Goal: Information Seeking & Learning: Learn about a topic

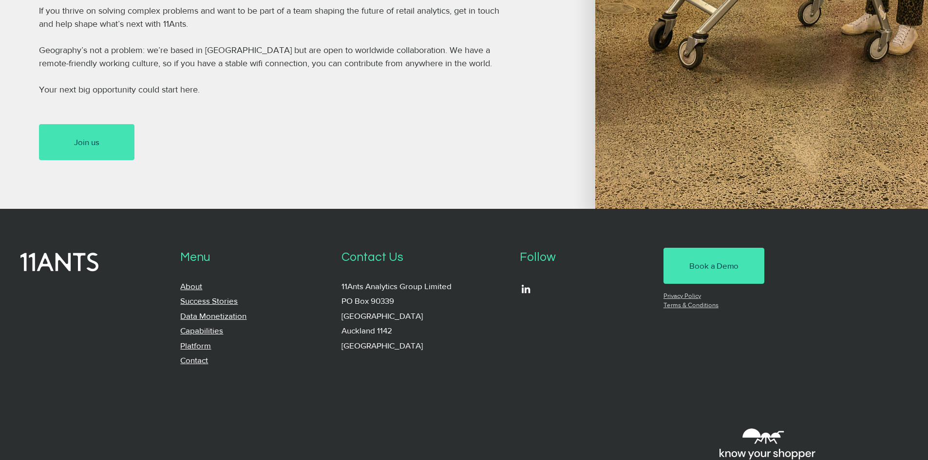
scroll to position [731, 0]
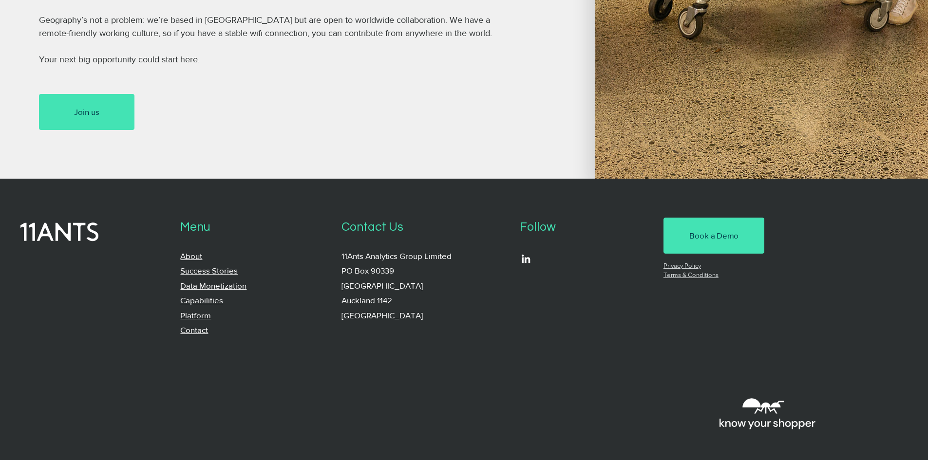
click at [206, 303] on link "Capabilities" at bounding box center [201, 300] width 43 height 9
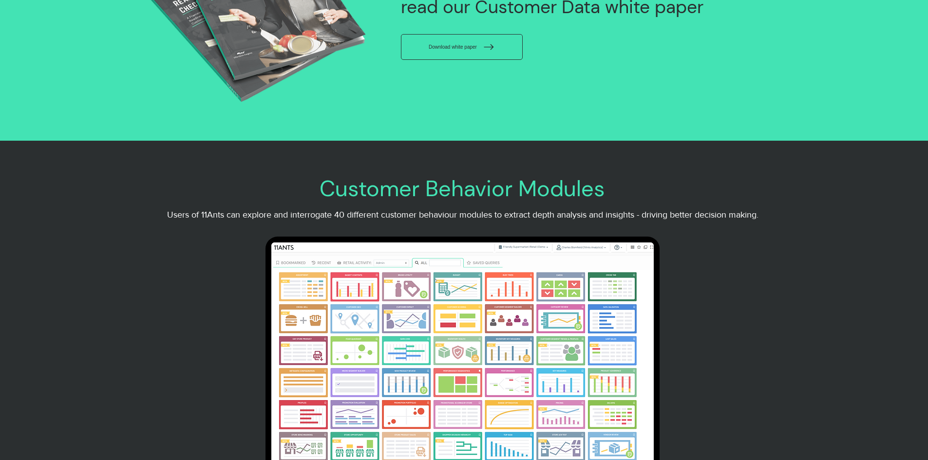
scroll to position [1754, 0]
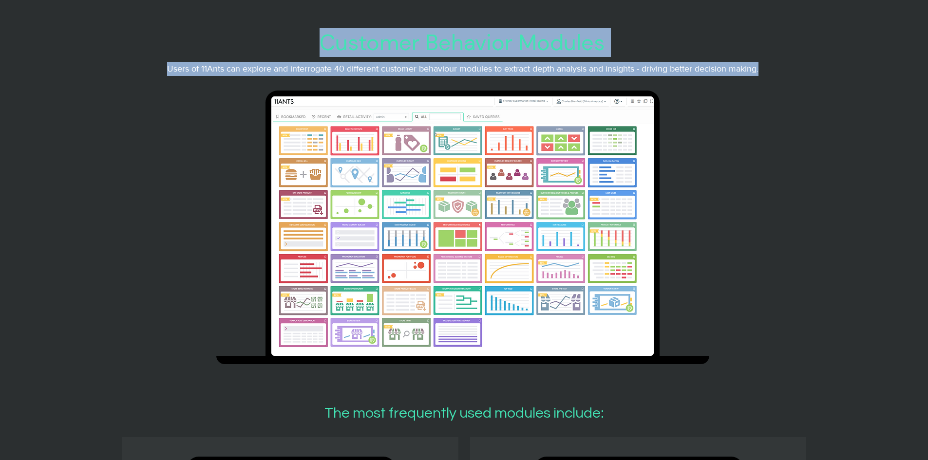
drag, startPoint x: 322, startPoint y: 49, endPoint x: 482, endPoint y: 90, distance: 164.8
click at [482, 90] on div "Customer Behavior Modules Users of 11Ants can explore and interrogate 40 differ…" at bounding box center [463, 204] width 592 height 348
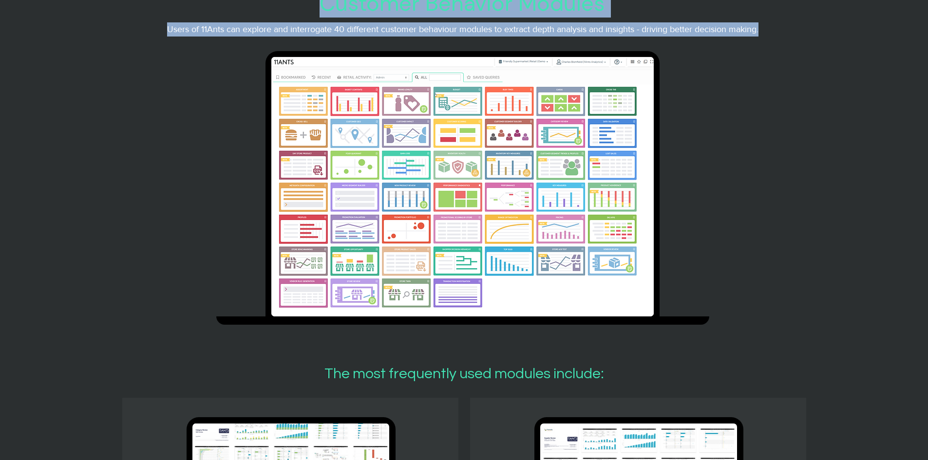
scroll to position [1608, 0]
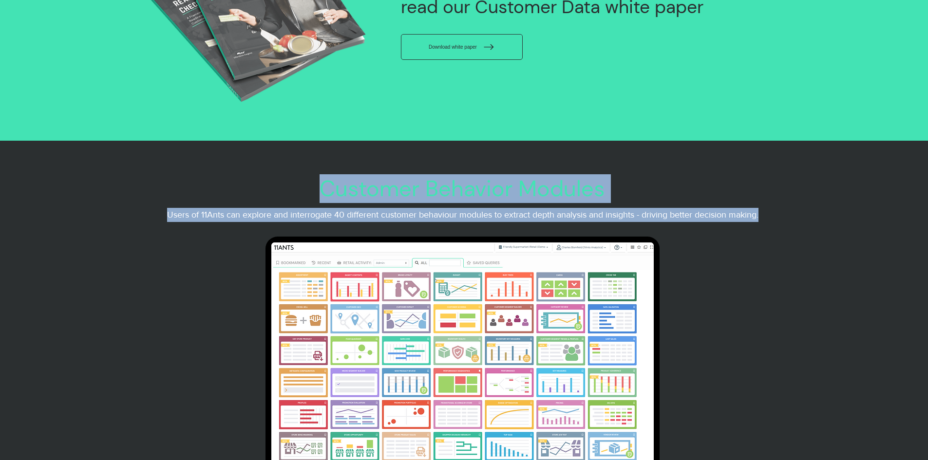
click at [335, 203] on span "Customer Behavior Modules" at bounding box center [462, 188] width 285 height 29
drag, startPoint x: 321, startPoint y: 197, endPoint x: 486, endPoint y: 233, distance: 168.9
click at [486, 233] on div "Customer Behavior Modules Users of 11Ants can explore and interrogate 40 differ…" at bounding box center [463, 350] width 592 height 348
copy div "Customer Behavior Modules Users of 11Ants can explore and interrogate 40 differ…"
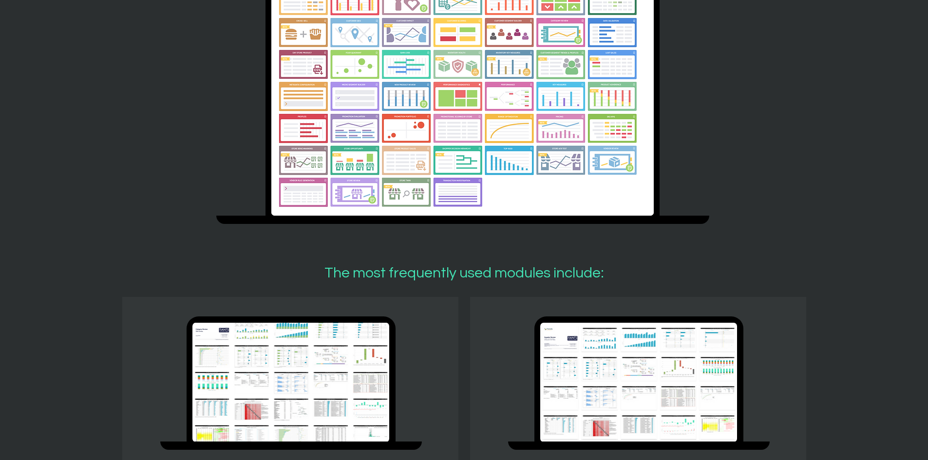
scroll to position [1900, 0]
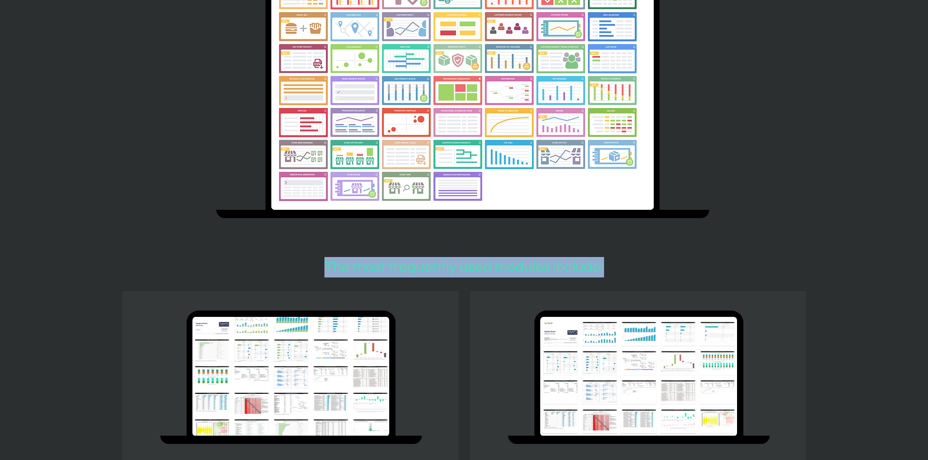
drag, startPoint x: 320, startPoint y: 288, endPoint x: 655, endPoint y: 282, distance: 334.7
click at [655, 278] on h2 "The most frequently used modules include:" at bounding box center [464, 267] width 684 height 20
copy h2 "The most frequently used modules include:"
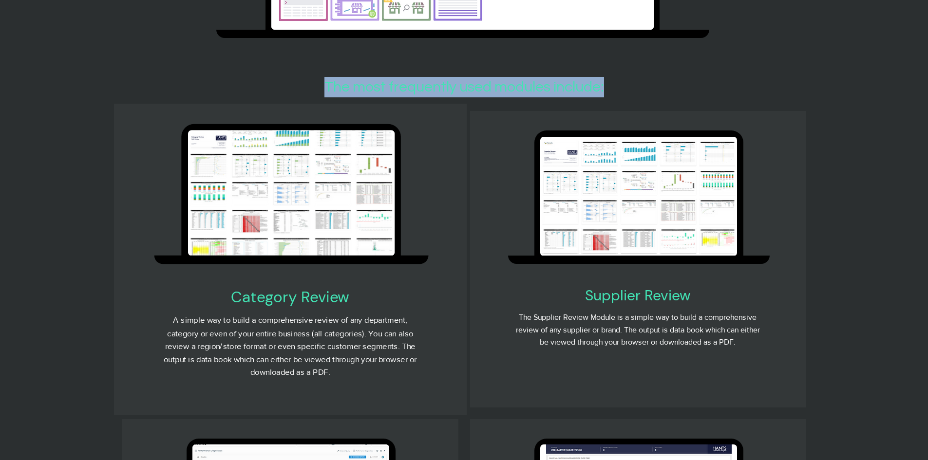
scroll to position [2192, 0]
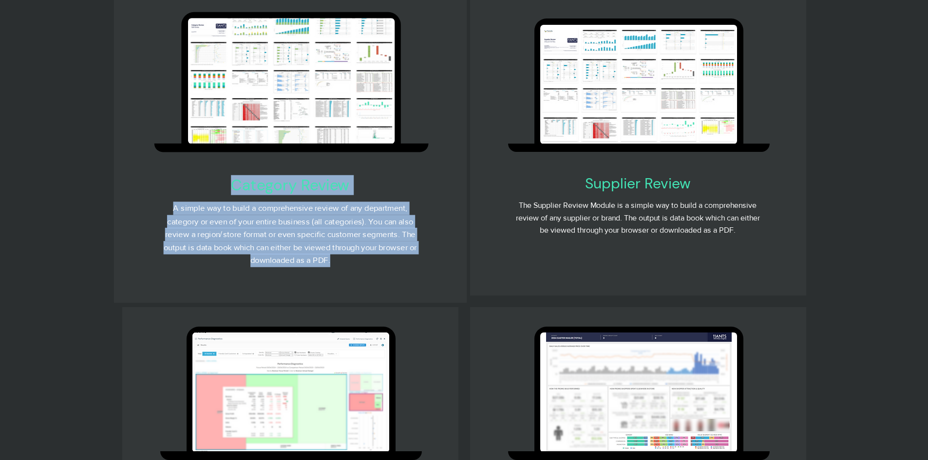
drag, startPoint x: 232, startPoint y: 206, endPoint x: 387, endPoint y: 287, distance: 174.7
click at [387, 287] on div "Category Review A simple way to build a comprehensive review of any department,…" at bounding box center [291, 150] width 274 height 276
copy div "Category Review A simple way to build a comprehensive review of any department,…"
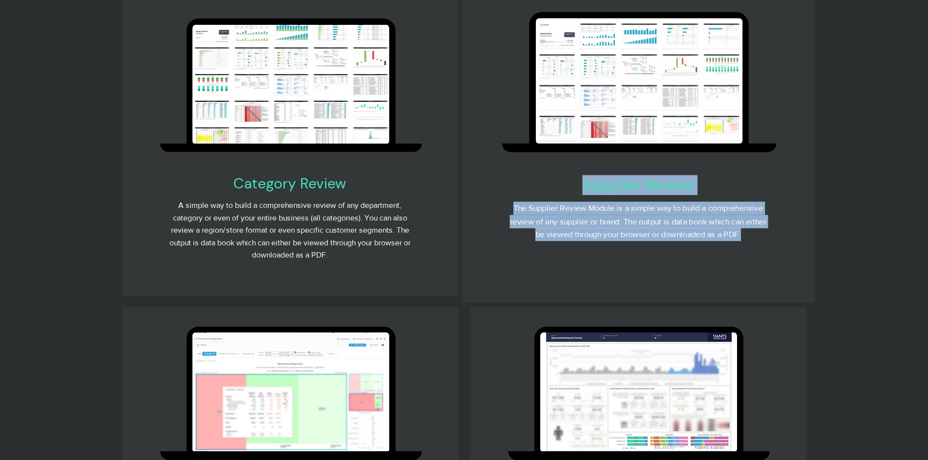
drag, startPoint x: 574, startPoint y: 207, endPoint x: 762, endPoint y: 254, distance: 193.5
click at [762, 254] on div "Supplier Review The Supplier Review Module is a simple way to build a comprehen…" at bounding box center [639, 136] width 274 height 249
copy div "Supplier Review The Supplier Review Module is a simple way to build a comprehen…"
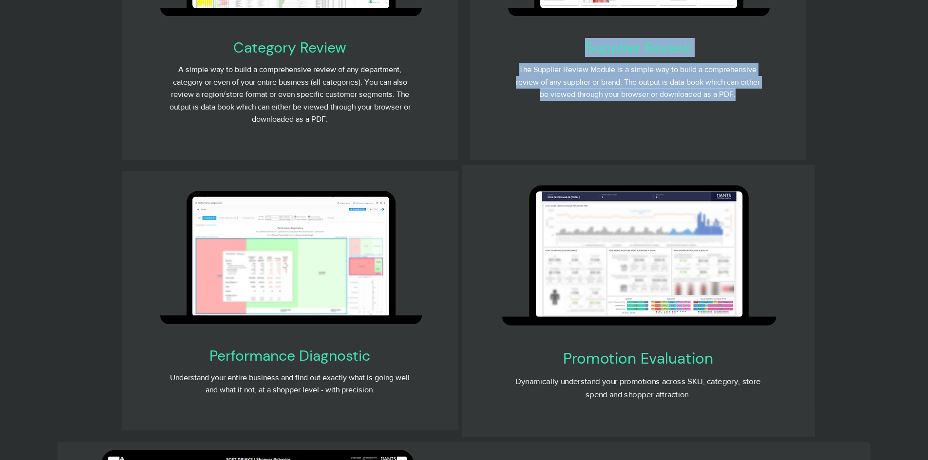
scroll to position [2484, 0]
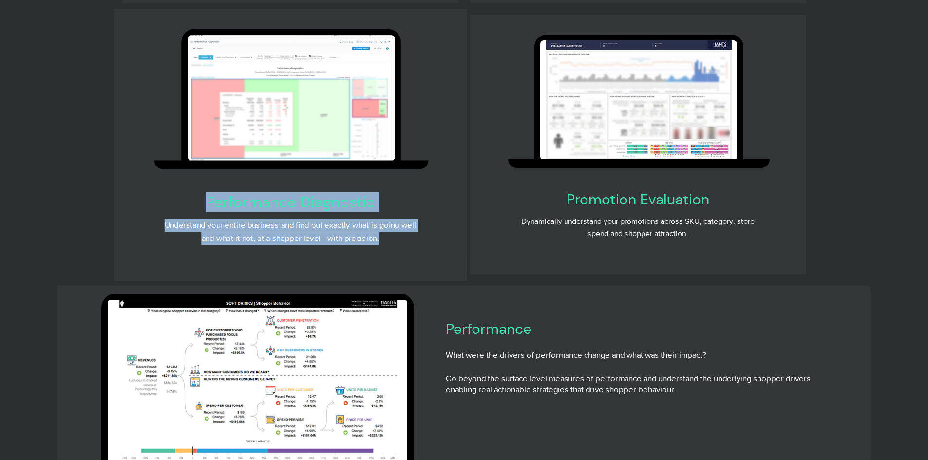
drag, startPoint x: 208, startPoint y: 221, endPoint x: 390, endPoint y: 261, distance: 186.4
click at [390, 261] on div "Performance Diagnostic Understand your entire business and find out exactly wha…" at bounding box center [291, 147] width 274 height 236
copy div "Performance Diagnostic Understand your entire business and find out exactly wha…"
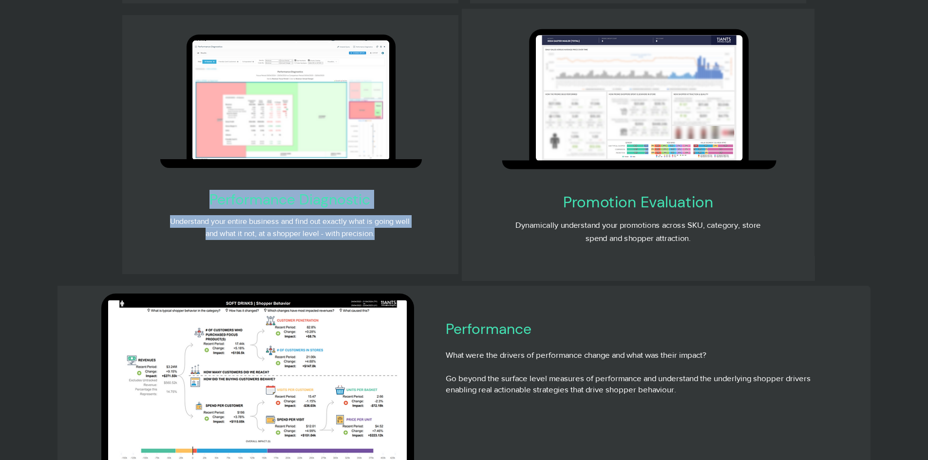
drag, startPoint x: 564, startPoint y: 222, endPoint x: 707, endPoint y: 257, distance: 147.5
click at [707, 257] on div "Promotion Evaluation Dynamically understand your promotions across SKU, categor…" at bounding box center [639, 147] width 274 height 236
copy div "Promotion Evaluation Dynamically understand your promotions across SKU, categor…"
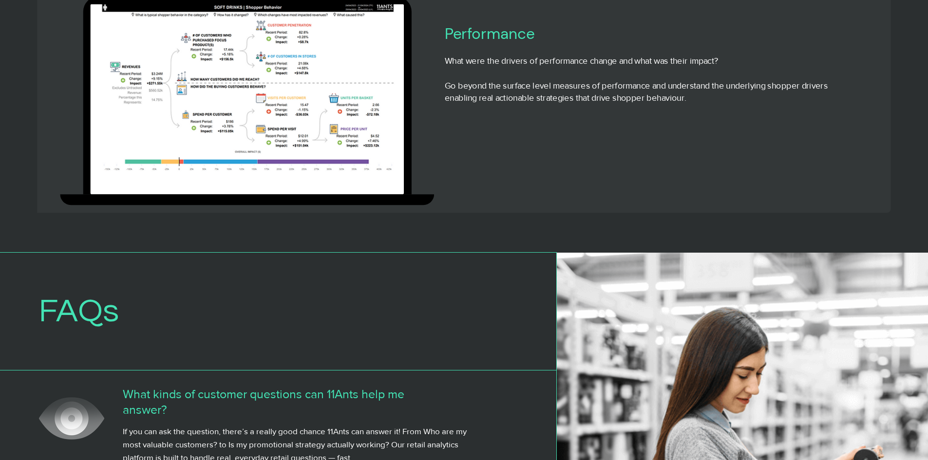
scroll to position [2631, 0]
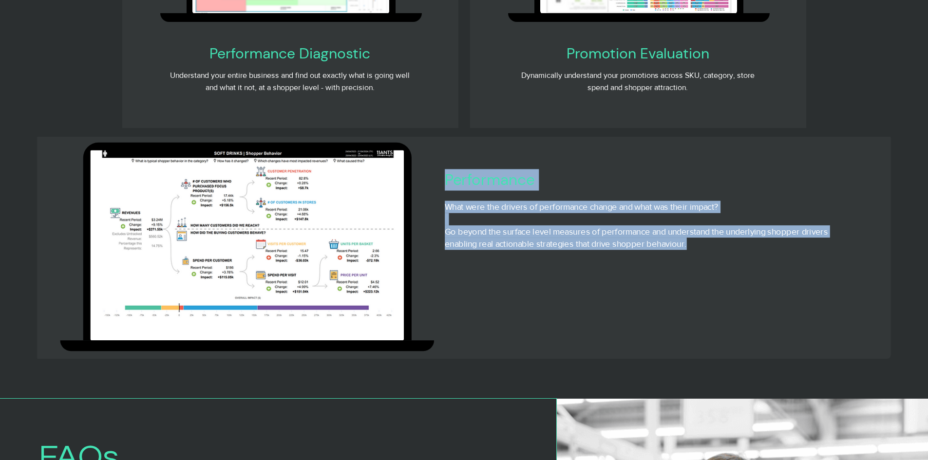
drag, startPoint x: 449, startPoint y: 201, endPoint x: 730, endPoint y: 270, distance: 290.1
click at [730, 249] on div "Performance What were the drivers of performance change and what was their impa…" at bounding box center [636, 209] width 449 height 80
copy div "Performance What were the drivers of performance change and what was their impa…"
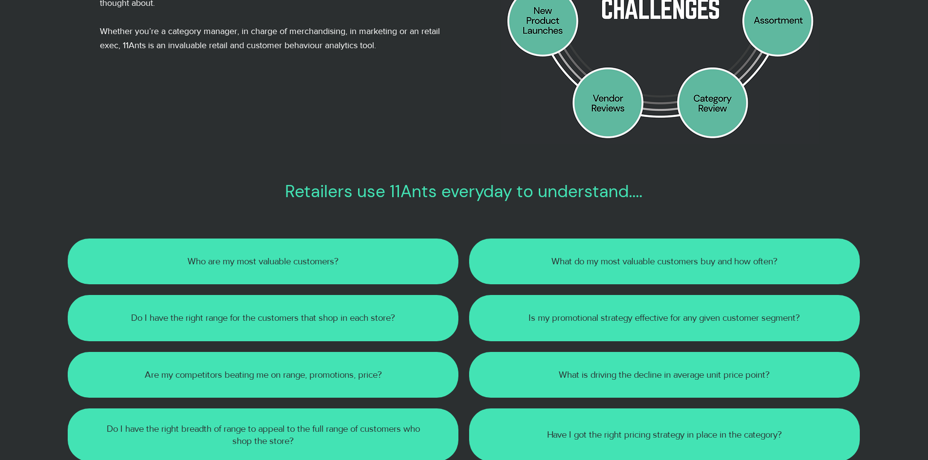
scroll to position [292, 0]
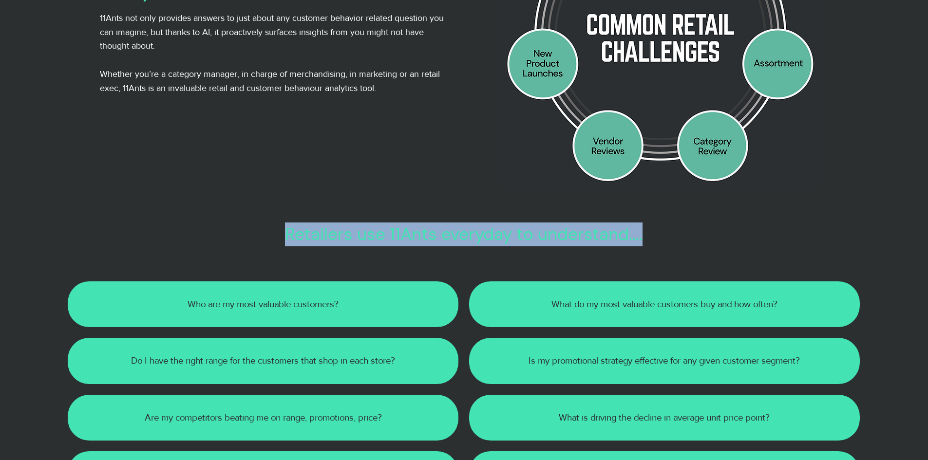
drag, startPoint x: 287, startPoint y: 236, endPoint x: 651, endPoint y: 234, distance: 363.9
click at [651, 234] on h2 "Retailers use 11Ants everyday to understand...." at bounding box center [464, 235] width 793 height 24
copy span "Retailers use 11Ants everyday to understand...."
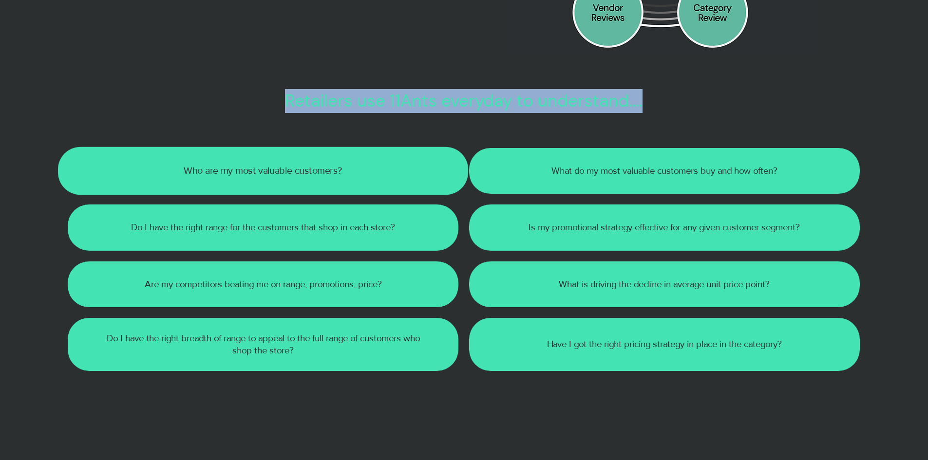
scroll to position [438, 0]
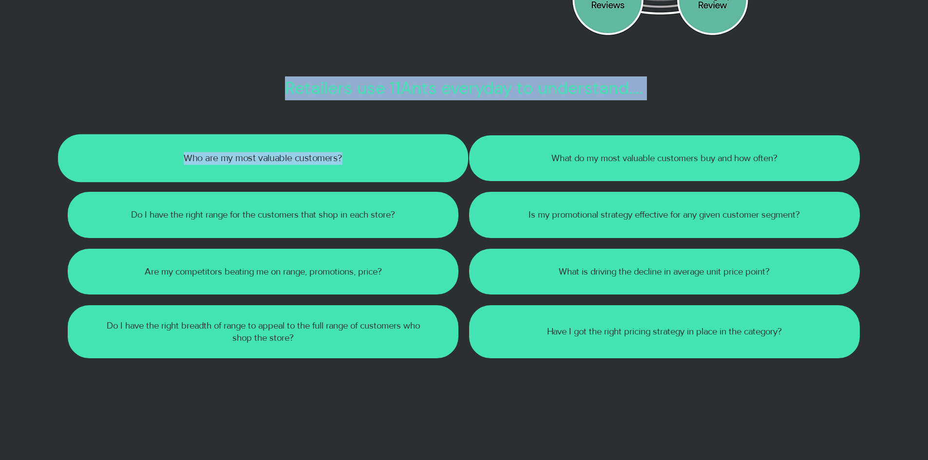
drag, startPoint x: 168, startPoint y: 128, endPoint x: 360, endPoint y: 158, distance: 194.7
click at [360, 158] on div "Retailers use 11Ants everyday to understand.... Who are my most valuable custom…" at bounding box center [464, 220] width 793 height 289
copy div "Retailers use 11Ants everyday to understand.... Who are my most valuable custom…"
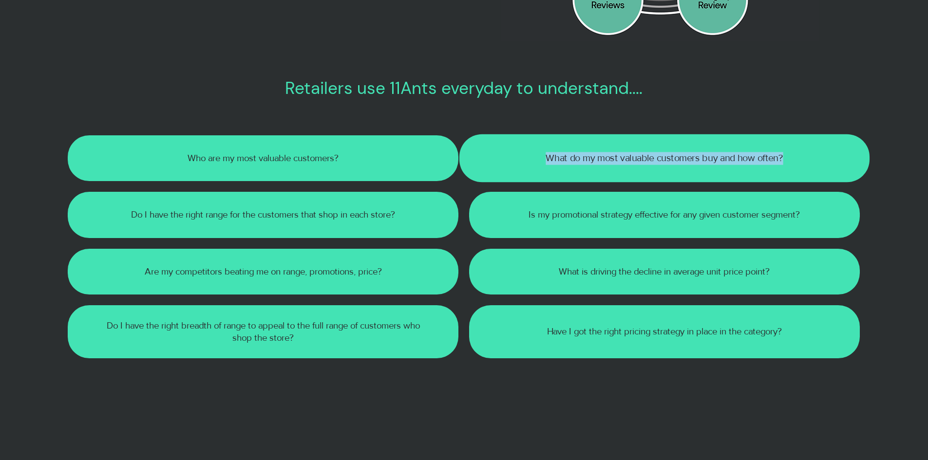
drag, startPoint x: 535, startPoint y: 130, endPoint x: 807, endPoint y: 157, distance: 273.2
click at [807, 157] on div "Who are my most valuable customers? What do my most valuable customers buy and …" at bounding box center [464, 247] width 792 height 238
copy p "What do my most valuable customers buy and how often?"
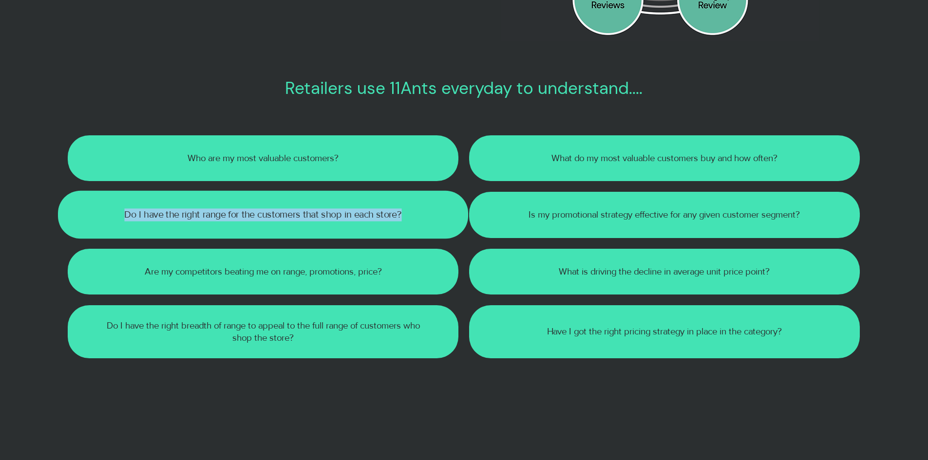
drag, startPoint x: 112, startPoint y: 216, endPoint x: 418, endPoint y: 214, distance: 305.9
click at [418, 214] on p "Do I have the right range for the customers that shop in each store?" at bounding box center [263, 215] width 334 height 13
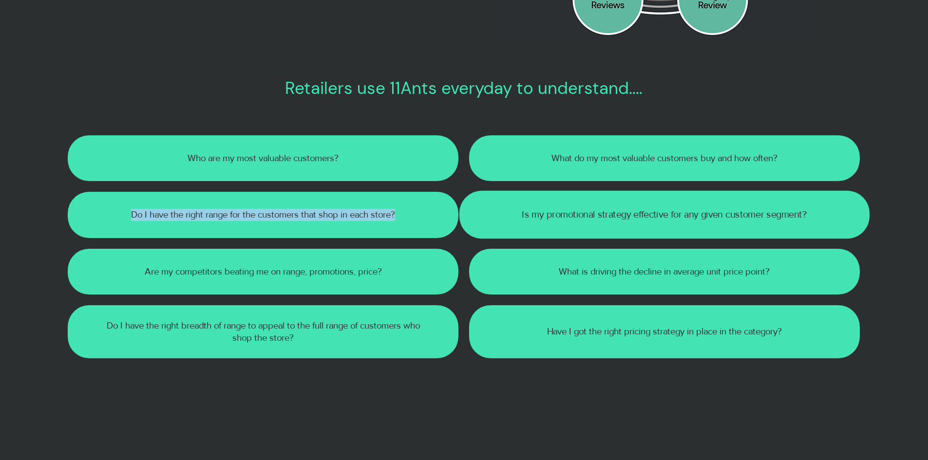
drag, startPoint x: 510, startPoint y: 217, endPoint x: 818, endPoint y: 216, distance: 308.4
click at [818, 216] on p "Is my promotional strategy effective for any given customer segment?" at bounding box center [664, 215] width 334 height 13
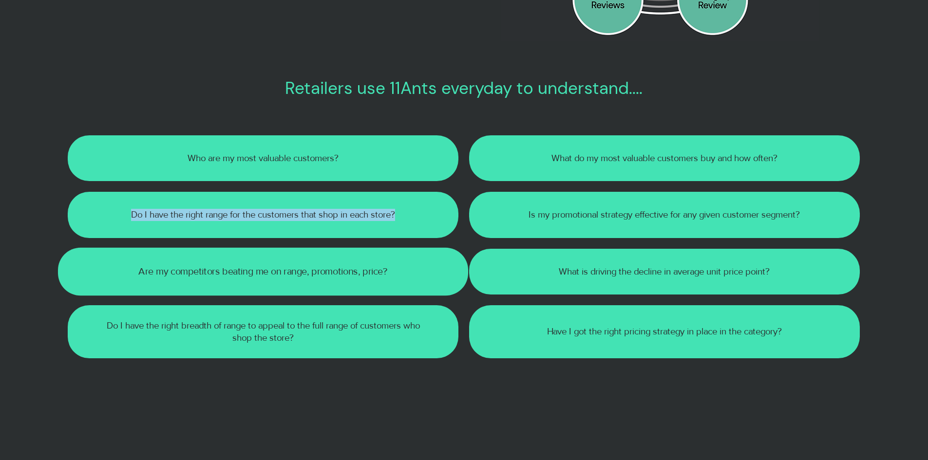
drag, startPoint x: 126, startPoint y: 273, endPoint x: 413, endPoint y: 275, distance: 286.4
click at [412, 275] on p "Are my competitors beating me on range, promotions, price?" at bounding box center [263, 271] width 334 height 13
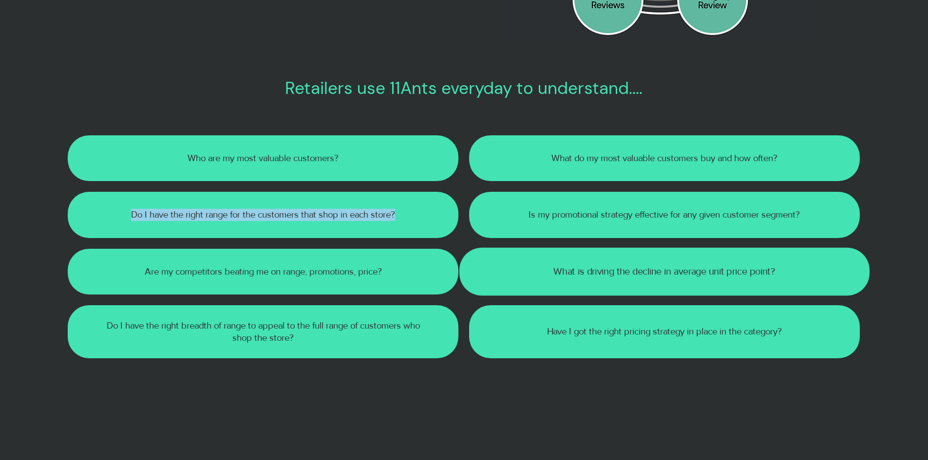
drag, startPoint x: 542, startPoint y: 272, endPoint x: 787, endPoint y: 276, distance: 244.6
click at [787, 276] on p "What is driving the decline in average unit price point?" at bounding box center [664, 271] width 334 height 13
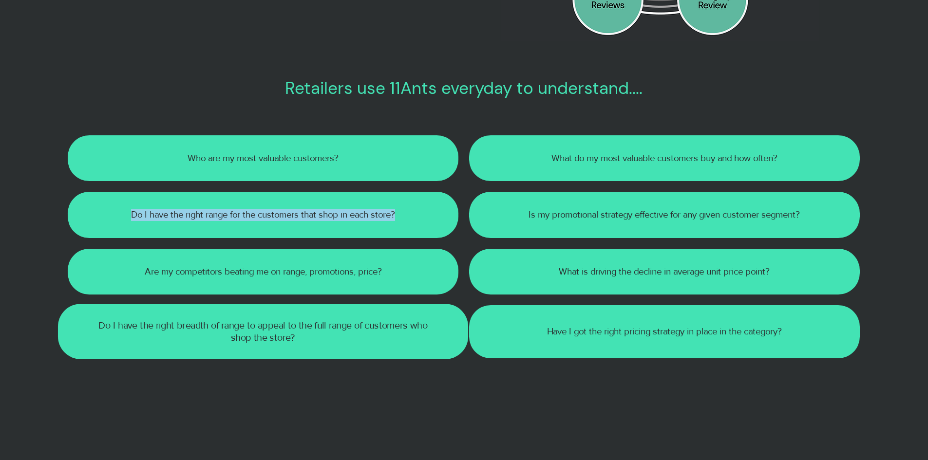
drag, startPoint x: 90, startPoint y: 328, endPoint x: 327, endPoint y: 341, distance: 237.6
click at [327, 341] on div "Do I have the right breadth of range to appeal to the full range of customers w…" at bounding box center [263, 332] width 410 height 56
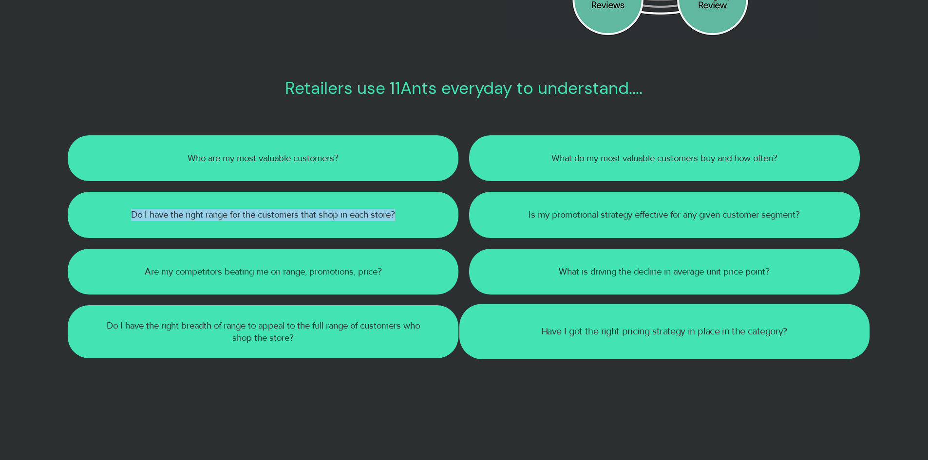
drag, startPoint x: 530, startPoint y: 334, endPoint x: 813, endPoint y: 339, distance: 283.6
click at [813, 339] on p "Have I got the right pricing strategy in place in the category?" at bounding box center [664, 332] width 334 height 13
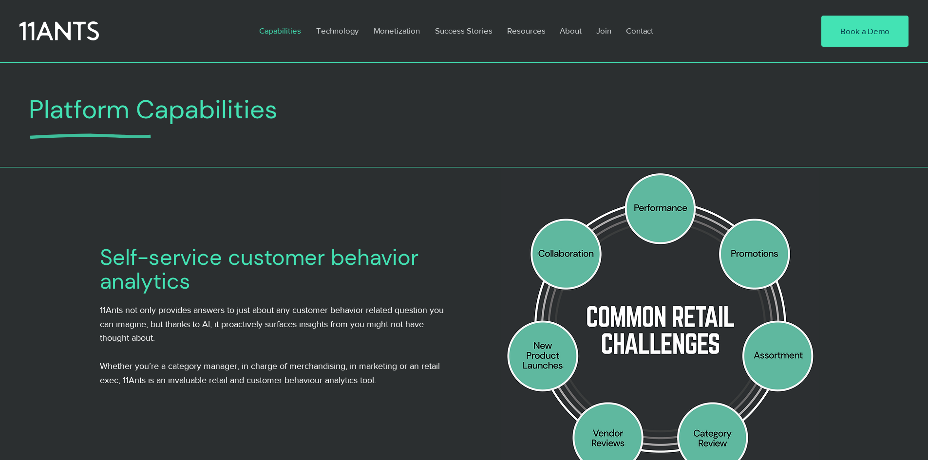
scroll to position [146, 0]
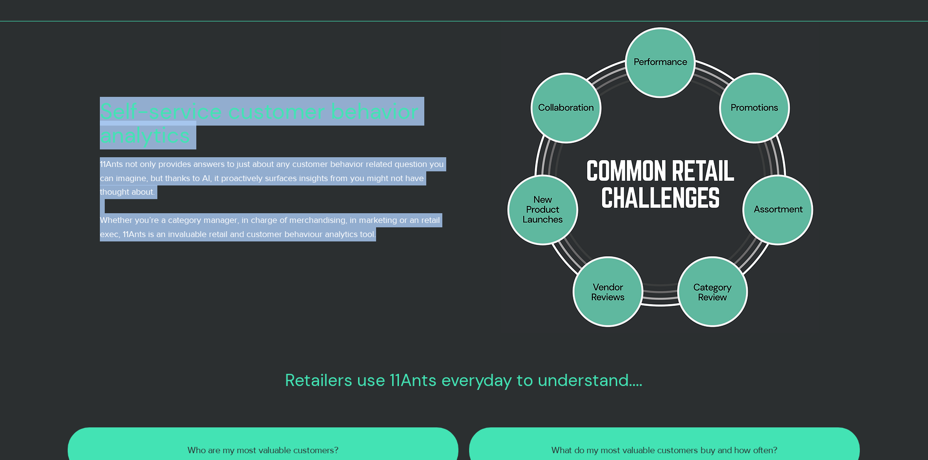
drag, startPoint x: 104, startPoint y: 111, endPoint x: 390, endPoint y: 234, distance: 310.9
click at [390, 234] on div "Self-service customer behavior analytics 11Ants not only provides answers to ju…" at bounding box center [275, 170] width 351 height 142
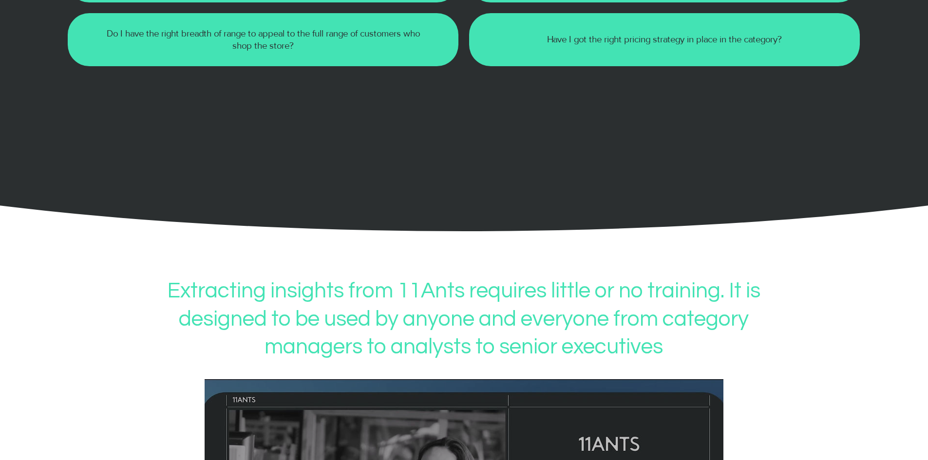
scroll to position [877, 0]
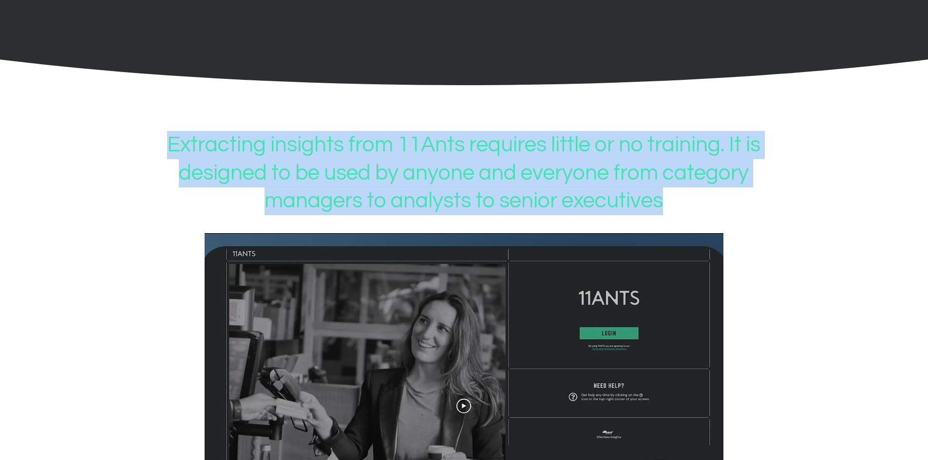
drag, startPoint x: 165, startPoint y: 147, endPoint x: 685, endPoint y: 202, distance: 523.1
click at [685, 201] on h3 "Extracting insights from 11Ants requires little or no training. It is designed …" at bounding box center [464, 173] width 638 height 84
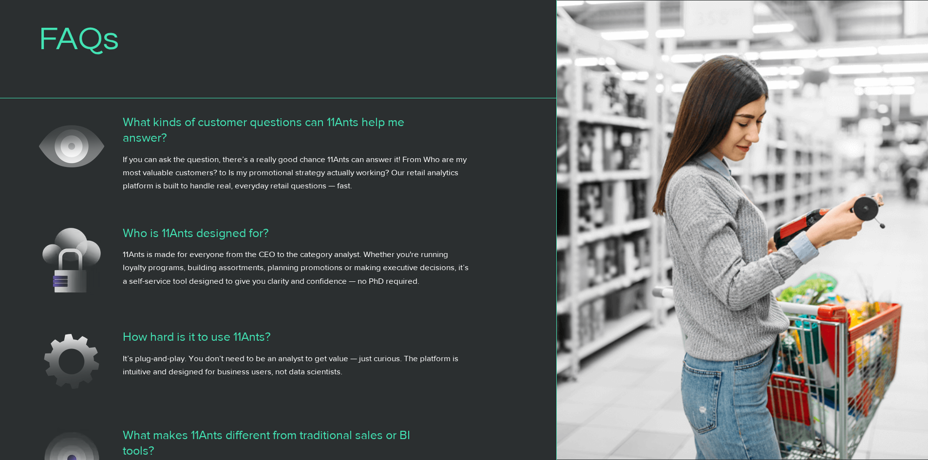
scroll to position [3069, 0]
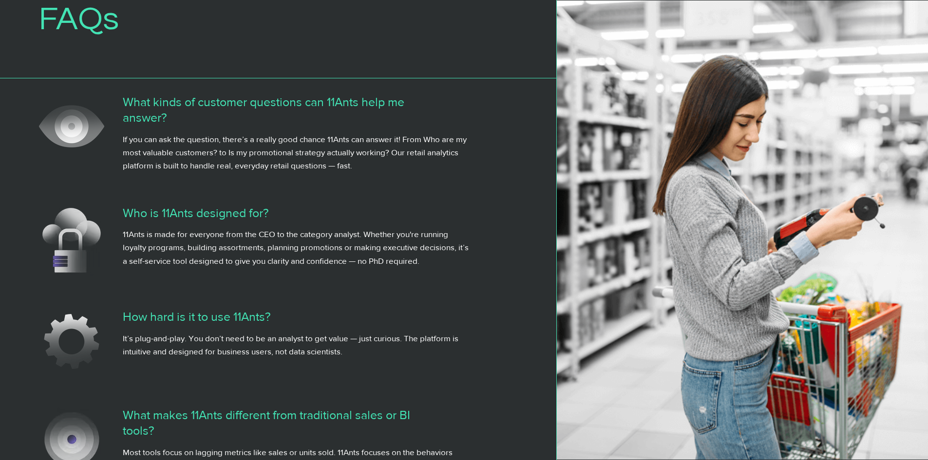
drag, startPoint x: 124, startPoint y: 124, endPoint x: 400, endPoint y: 192, distance: 283.9
click at [400, 172] on div "What kinds of customer questions can 11Ants help me answer? If you can ask the …" at bounding box center [296, 133] width 347 height 78
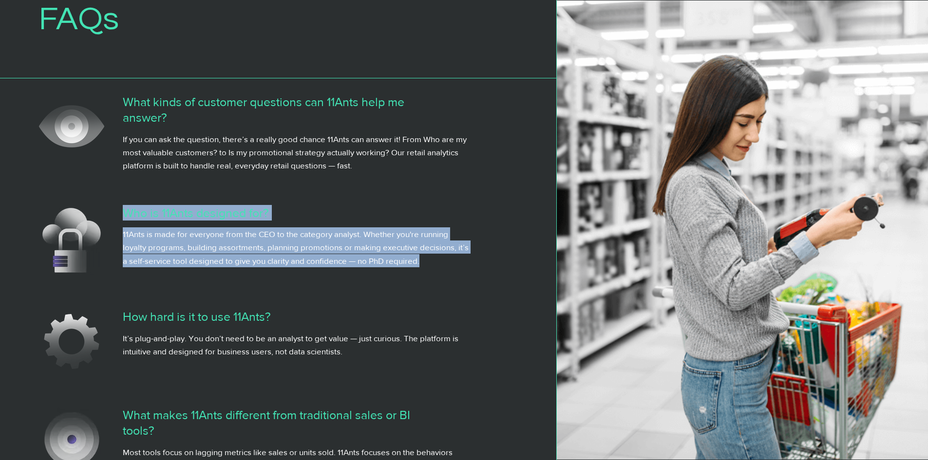
drag, startPoint x: 123, startPoint y: 235, endPoint x: 443, endPoint y: 289, distance: 324.1
click at [443, 267] on div "Who is 11Ants designed for? 11Ants is made for everyone from the CEO to the cat…" at bounding box center [296, 236] width 347 height 62
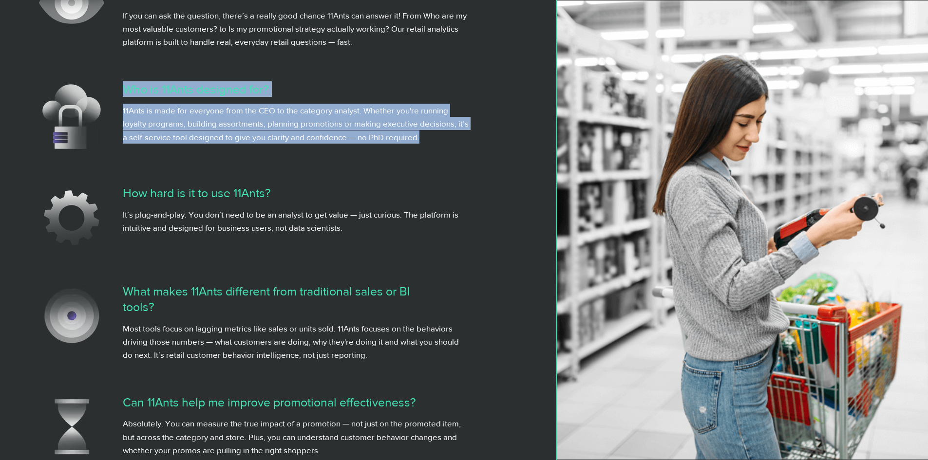
scroll to position [3215, 0]
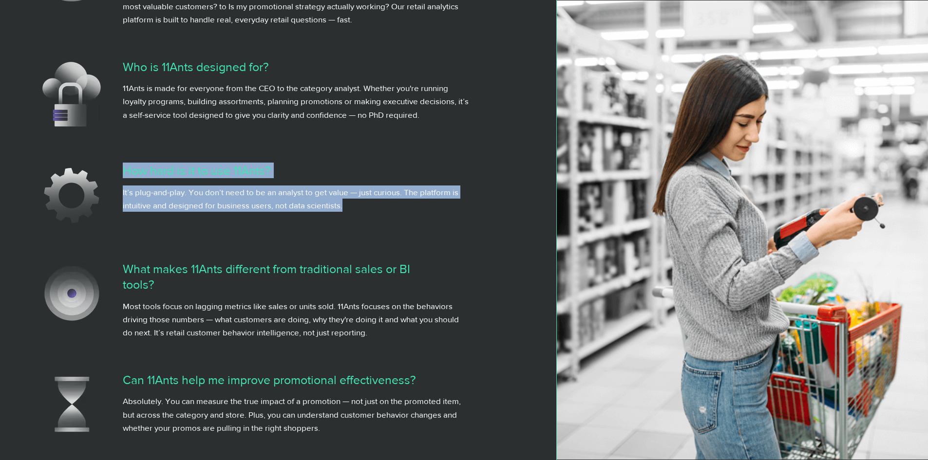
drag, startPoint x: 124, startPoint y: 193, endPoint x: 343, endPoint y: 229, distance: 222.7
click at [343, 212] on div "How hard is it to use 11Ants? It’s plug-and-play. You don’t need to be an analy…" at bounding box center [296, 187] width 347 height 49
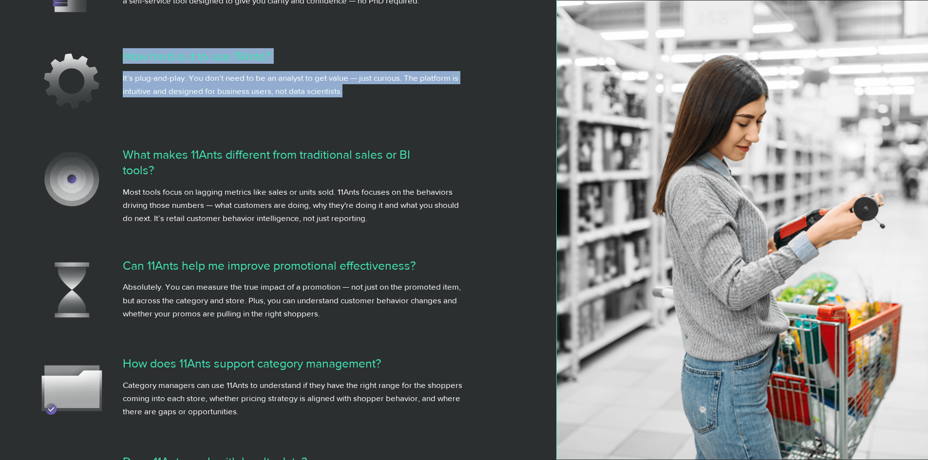
scroll to position [3361, 0]
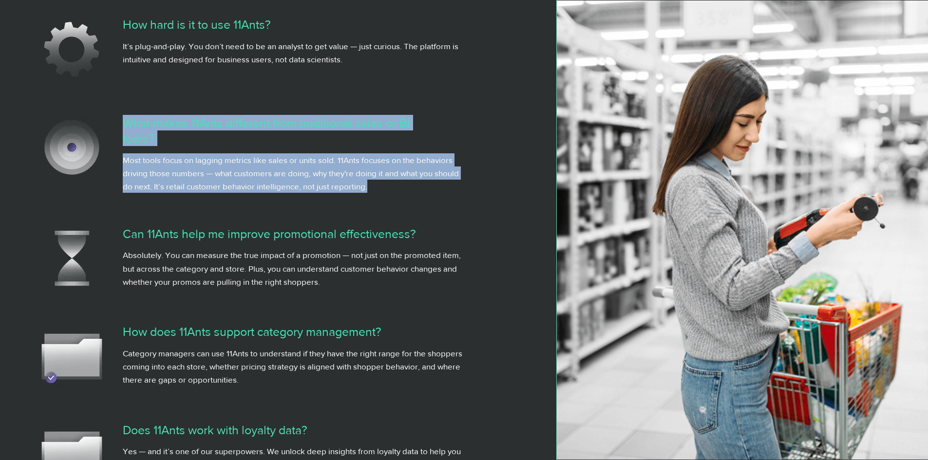
drag, startPoint x: 124, startPoint y: 144, endPoint x: 369, endPoint y: 208, distance: 253.6
click at [369, 193] on div "What makes 11Ants different from traditional sales or BI tools? Most tools focu…" at bounding box center [296, 154] width 347 height 78
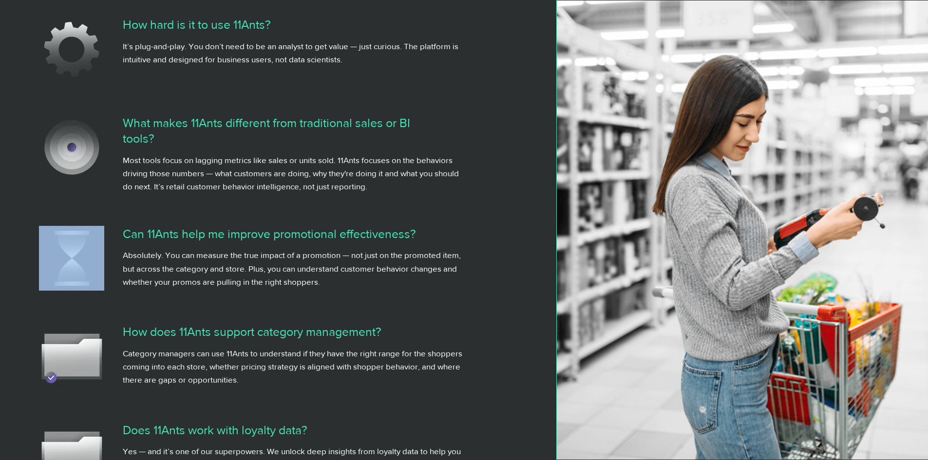
drag, startPoint x: 123, startPoint y: 254, endPoint x: 332, endPoint y: 313, distance: 216.7
click at [332, 308] on div "Can 11Ants help me improve promotional effectiveness? Absolutely. You can measu…" at bounding box center [278, 259] width 556 height 98
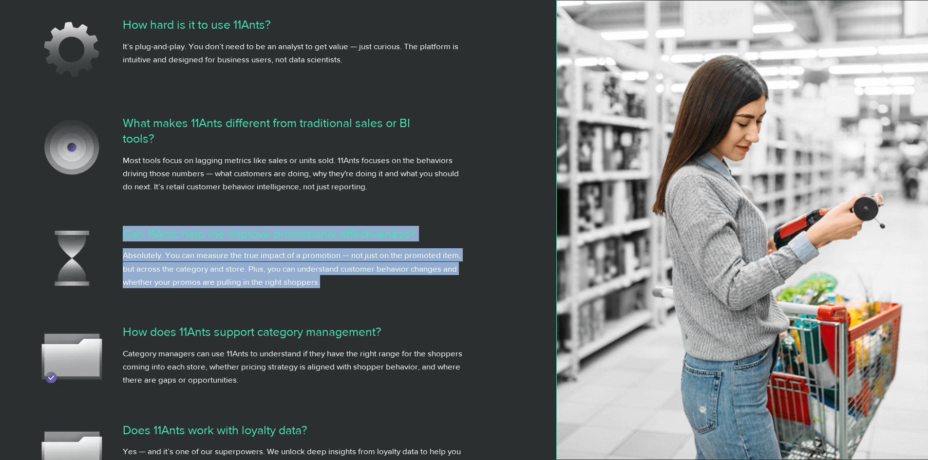
click at [322, 288] on p "Absolutely. You can measure the true impact of a promotion — not just on the pr…" at bounding box center [296, 267] width 347 height 39
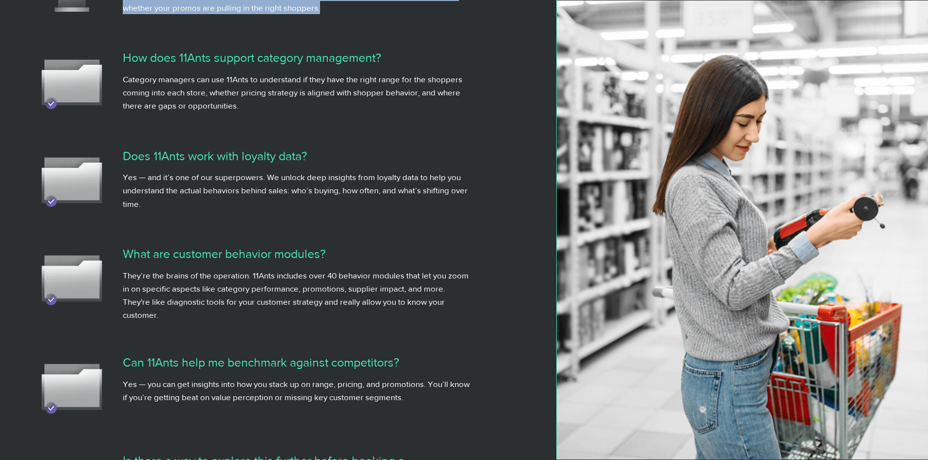
scroll to position [3654, 0]
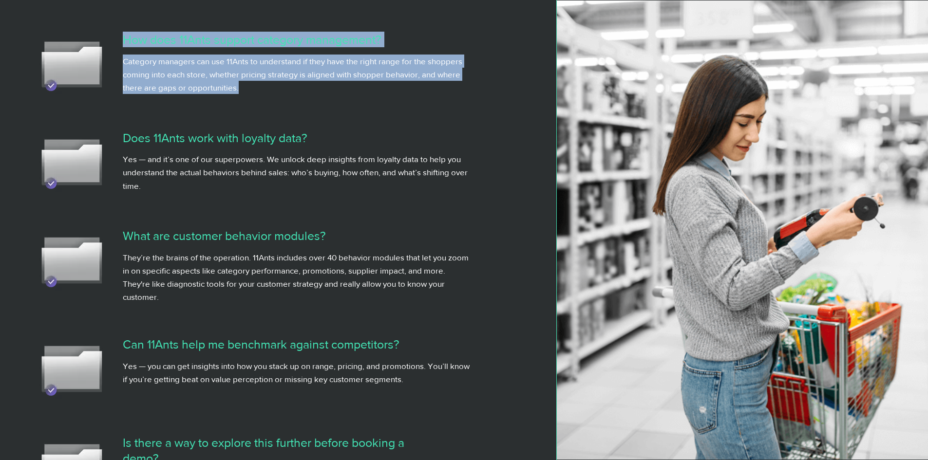
drag, startPoint x: 124, startPoint y: 63, endPoint x: 247, endPoint y: 109, distance: 132.1
click at [247, 94] on div "How does 11Ants support category management? Category managers can use 11Ants t…" at bounding box center [296, 63] width 347 height 62
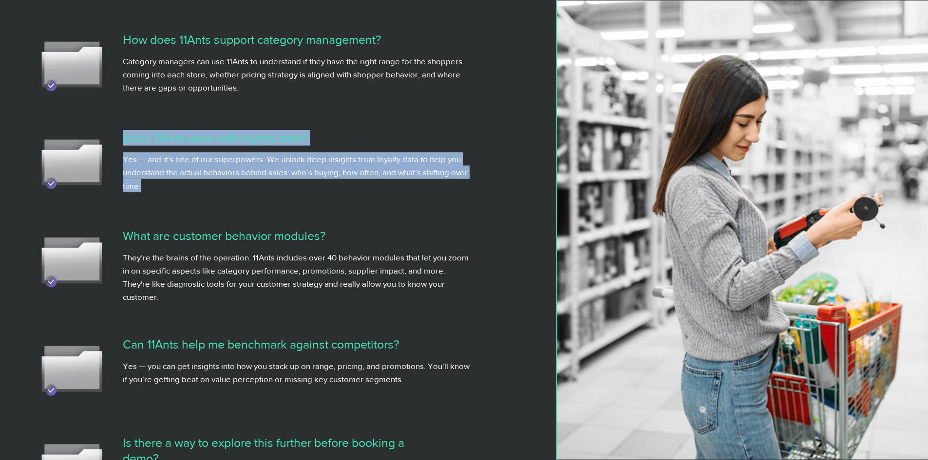
drag, startPoint x: 124, startPoint y: 159, endPoint x: 145, endPoint y: 205, distance: 50.8
click at [145, 192] on div "Does 11Ants work with loyalty data? Yes — and it’s one of our superpowers. We u…" at bounding box center [296, 161] width 347 height 62
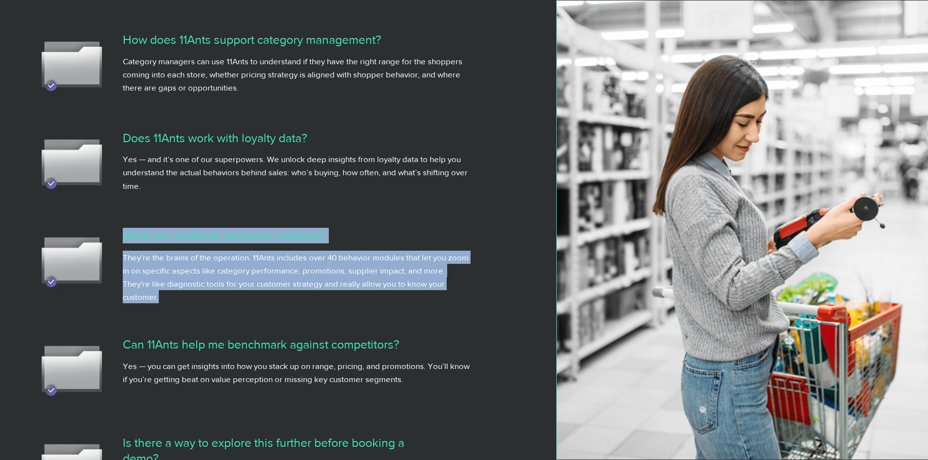
drag, startPoint x: 123, startPoint y: 257, endPoint x: 164, endPoint y: 317, distance: 72.3
click at [164, 303] on div "What are customer behavior modules? They’re the brains of the operation. 11Ants…" at bounding box center [296, 266] width 347 height 76
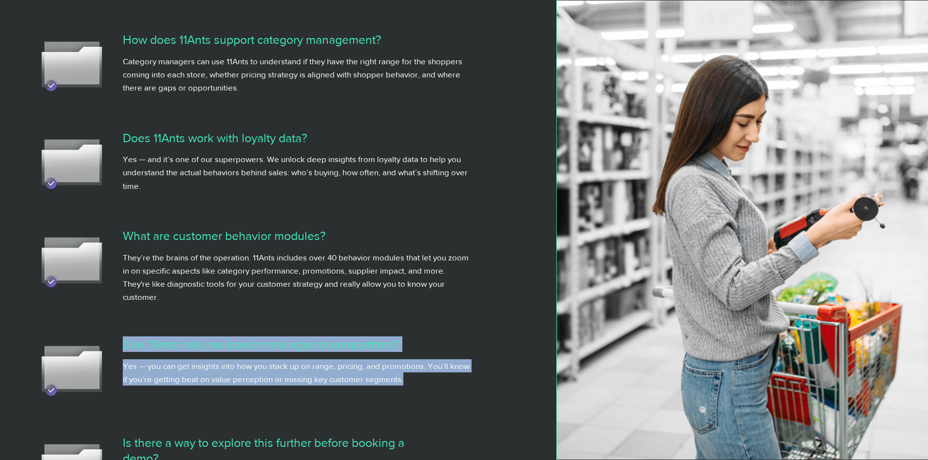
drag, startPoint x: 124, startPoint y: 366, endPoint x: 432, endPoint y: 403, distance: 310.0
click at [432, 386] on div "Can 11Ants help me benchmark against competitors? Yes — you can get insights in…" at bounding box center [296, 361] width 347 height 49
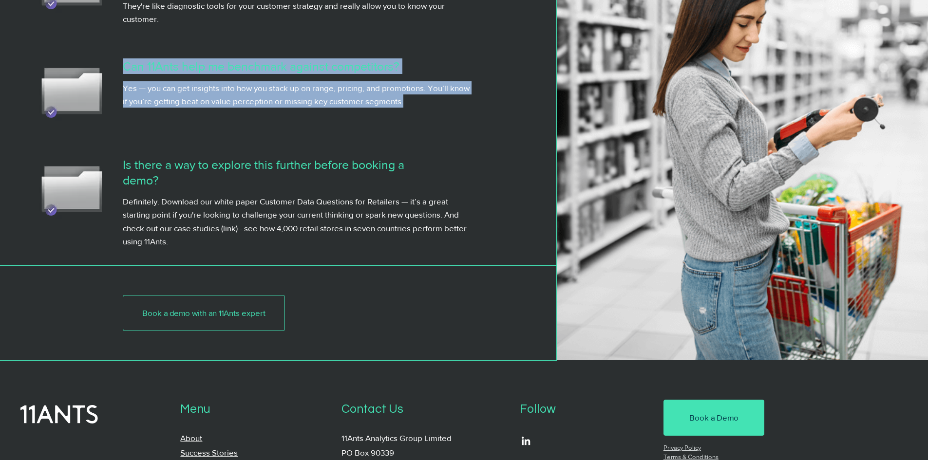
scroll to position [3946, 0]
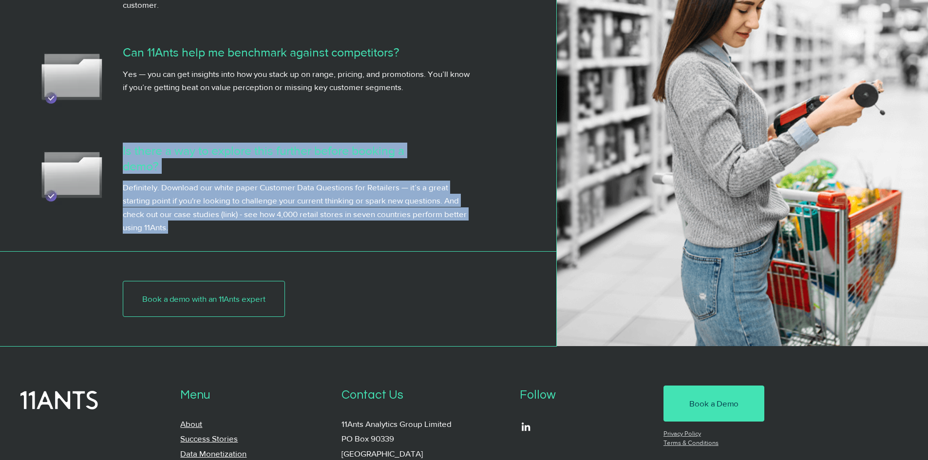
drag, startPoint x: 124, startPoint y: 172, endPoint x: 174, endPoint y: 252, distance: 94.6
click at [174, 234] on div "Is there a way to explore this further before booking a demo? Definitely. Downl…" at bounding box center [296, 188] width 347 height 91
click at [175, 234] on p "Definitely. Download our white paper Customer Data Questions for Retailers — it…" at bounding box center [296, 207] width 347 height 53
drag, startPoint x: 176, startPoint y: 252, endPoint x: 123, endPoint y: 172, distance: 96.2
click at [123, 172] on div "Is there a way to explore this further before booking a demo? Definitely. Downl…" at bounding box center [296, 188] width 347 height 91
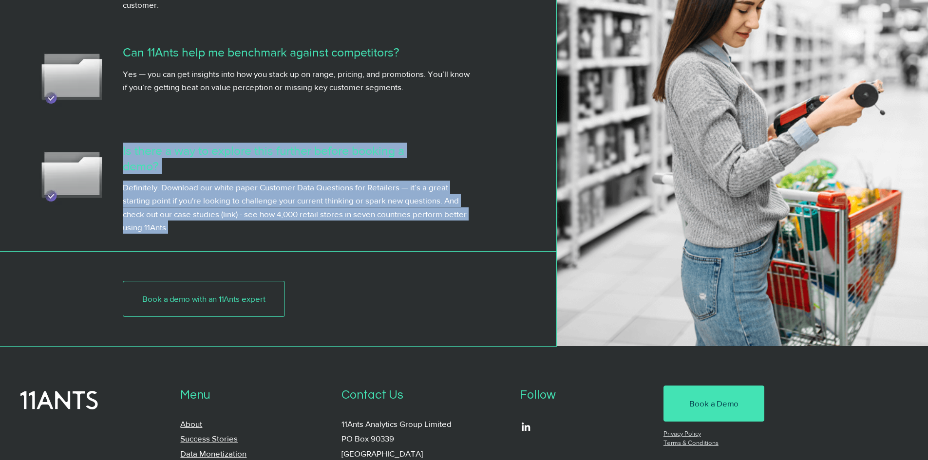
click at [281, 234] on p "Definitely. Download our white paper Customer Data Questions for Retailers — it…" at bounding box center [296, 207] width 347 height 53
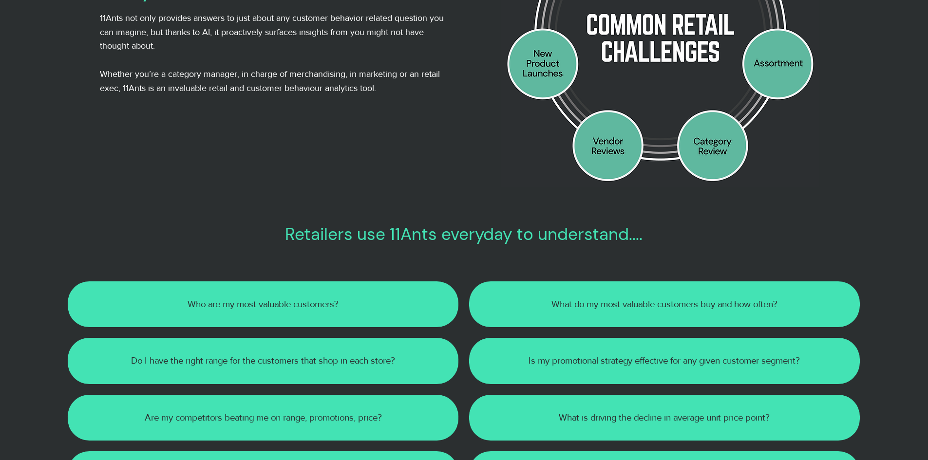
scroll to position [0, 0]
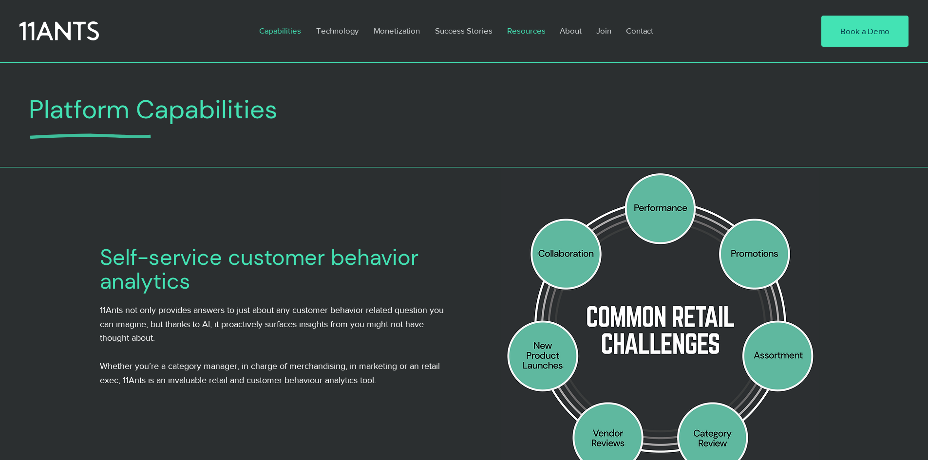
click at [531, 32] on p "Resources" at bounding box center [526, 30] width 48 height 22
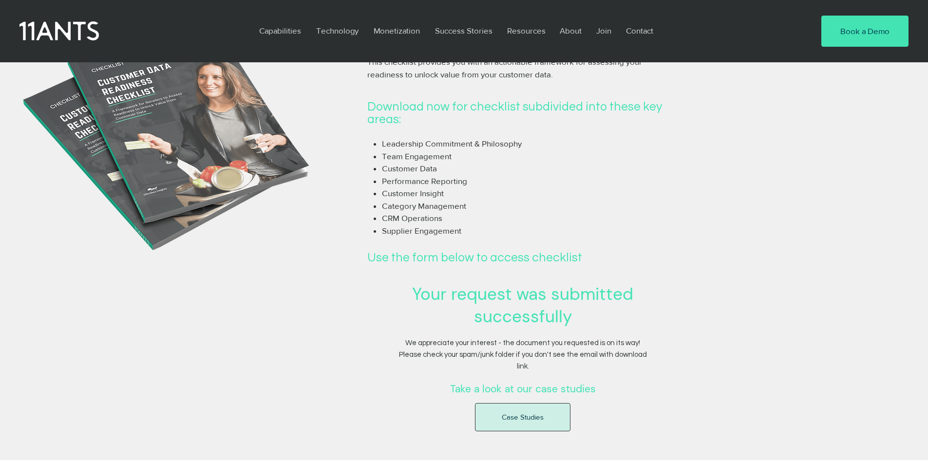
click at [520, 413] on span "Case Studies" at bounding box center [523, 417] width 42 height 10
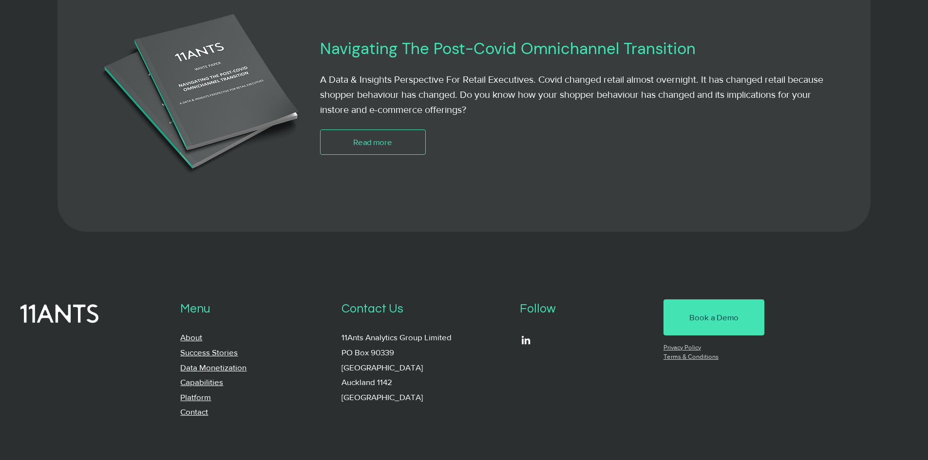
scroll to position [2173, 0]
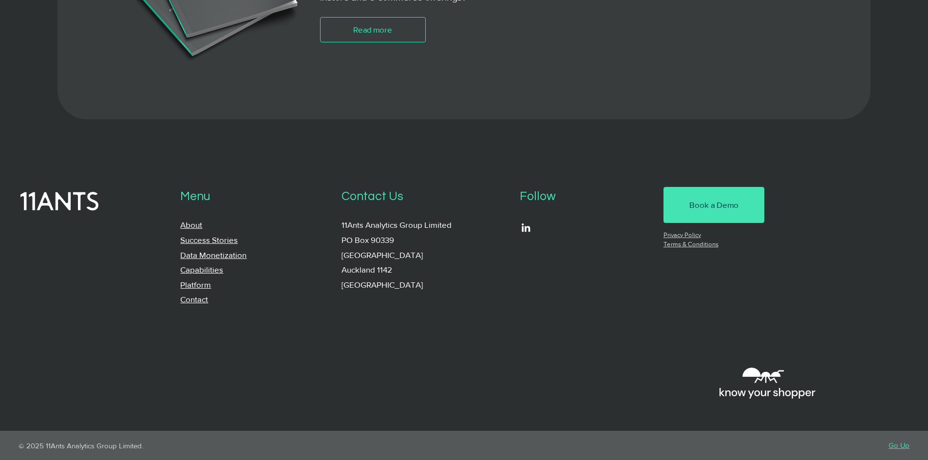
click at [202, 285] on link "Platform" at bounding box center [195, 284] width 31 height 9
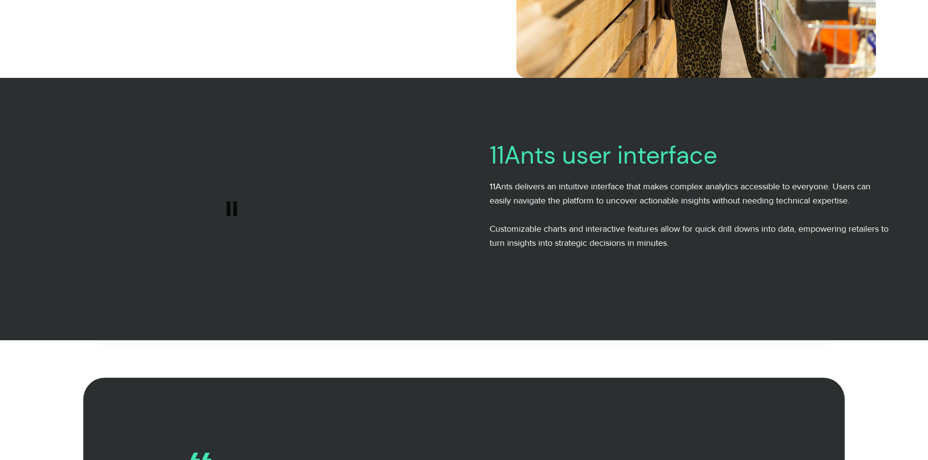
scroll to position [1315, 0]
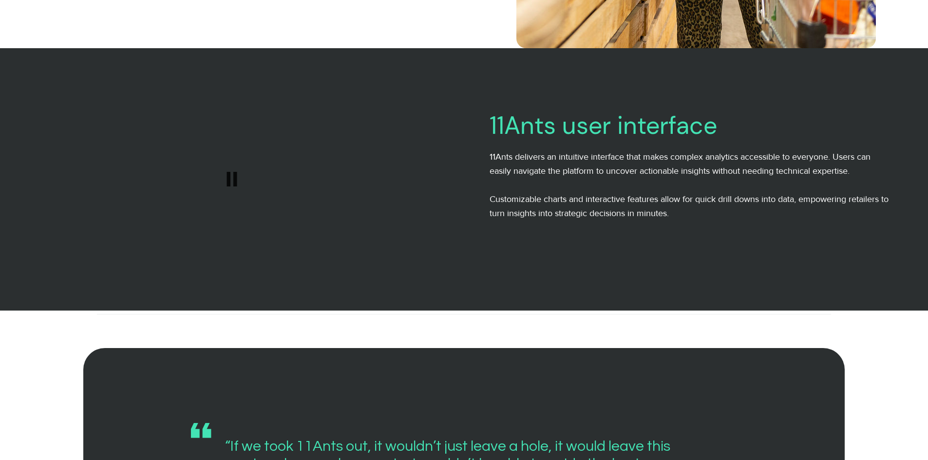
drag, startPoint x: 202, startPoint y: 231, endPoint x: 231, endPoint y: 181, distance: 57.8
click at [231, 181] on icon "#comp-m9hy3gp5 svg [data-color="1"] {fill: #000000;}" at bounding box center [232, 180] width 34 height 34
click at [231, 184] on icon "#comp-m9hy3gp5 svg [data-color="1"] {fill: #000000;}" at bounding box center [232, 180] width 34 height 34
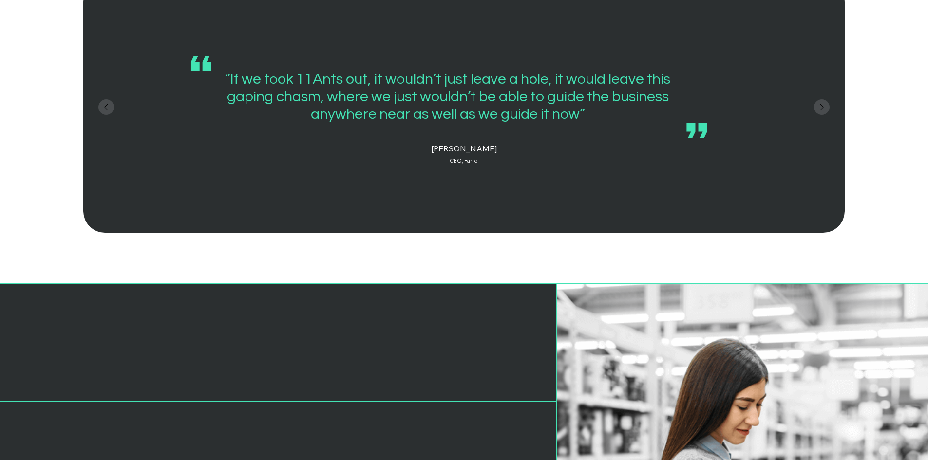
click at [0, 0] on main "Retail insights platform 11Ants: A Powerful, Cloud-Based Analytics Platform for…" at bounding box center [0, 0] width 0 height 0
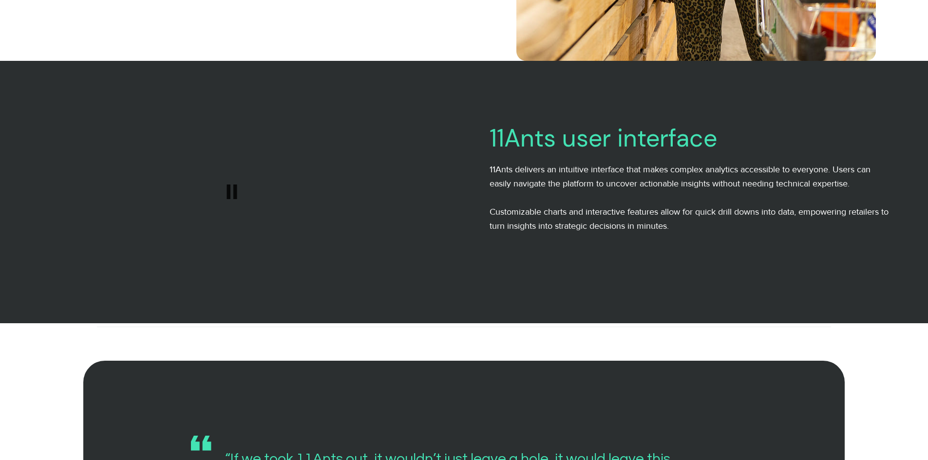
scroll to position [1279, 0]
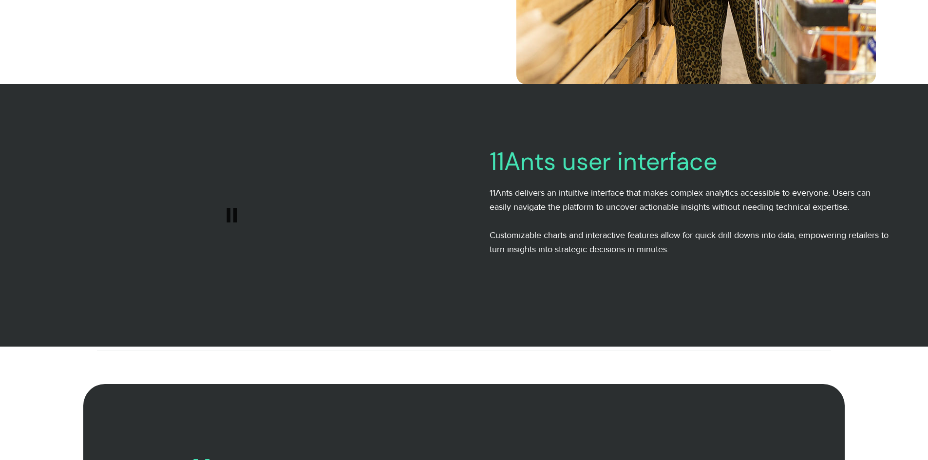
click at [250, 218] on img "web laptop.mov Play video" at bounding box center [232, 215] width 464 height 262
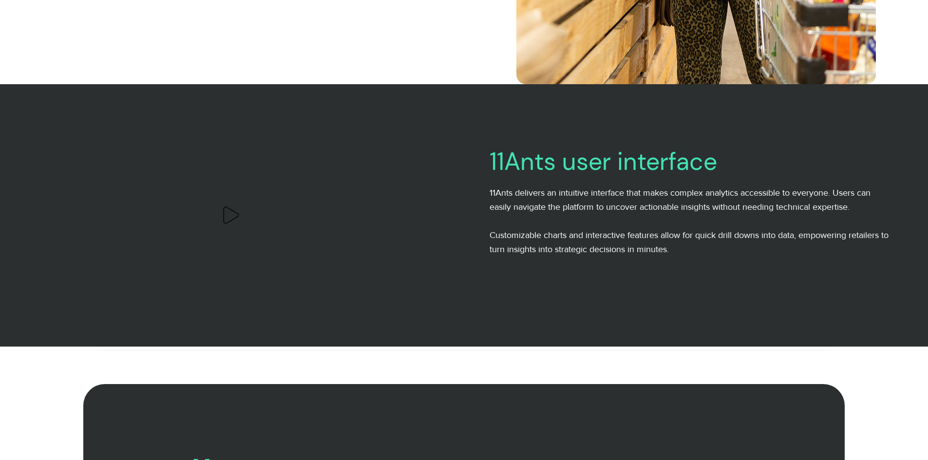
click at [250, 218] on img "web laptop.mov Play video" at bounding box center [232, 215] width 464 height 262
click at [233, 221] on icon "#comp-m9hy3gp5 svg [data-color="1"] {fill: #000000;}" at bounding box center [232, 216] width 34 height 34
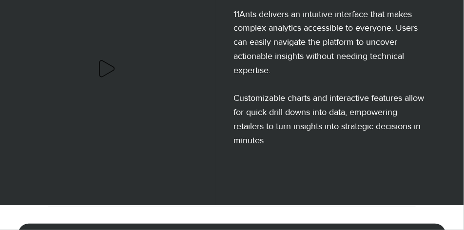
scroll to position [1207, 0]
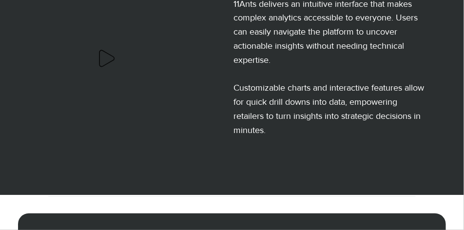
drag, startPoint x: 28, startPoint y: 177, endPoint x: 0, endPoint y: 179, distance: 28.3
drag, startPoint x: 63, startPoint y: 180, endPoint x: 0, endPoint y: 180, distance: 63.3
drag, startPoint x: 0, startPoint y: 180, endPoint x: 111, endPoint y: 180, distance: 110.6
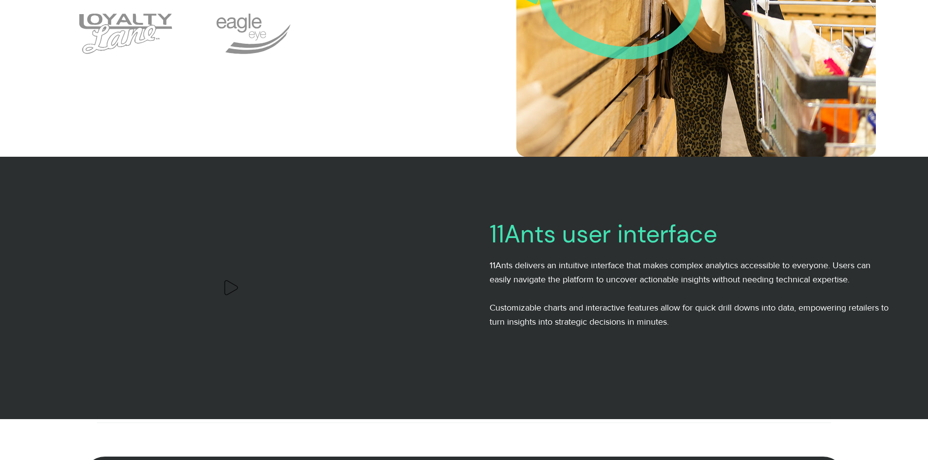
drag, startPoint x: 1035, startPoint y: 0, endPoint x: 495, endPoint y: 211, distance: 579.3
click at [495, 211] on div at bounding box center [696, 288] width 464 height 262
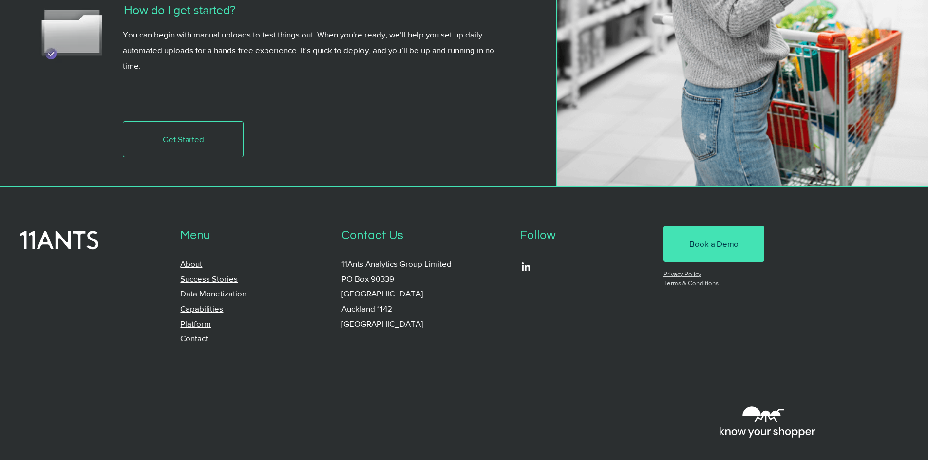
scroll to position [3096, 0]
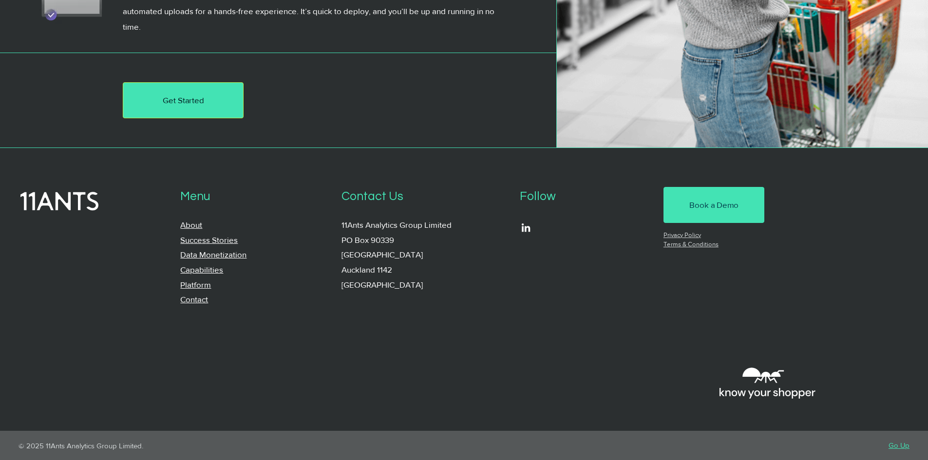
click at [203, 106] on link "Get Started" at bounding box center [183, 100] width 121 height 36
